Goal: Task Accomplishment & Management: Complete application form

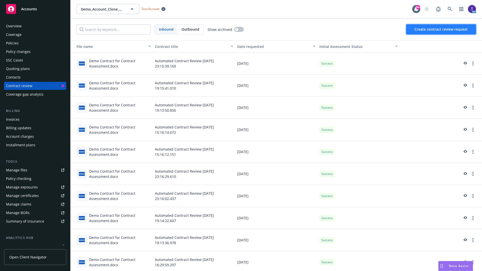
click at [441, 29] on span "Create contract review request" at bounding box center [441, 29] width 53 height 5
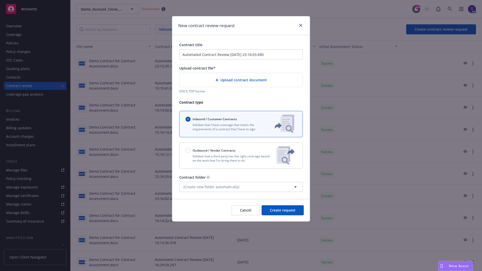
type input "Automated Contract Review [DATE] 23:16:03.690"
click at [241, 155] on p "Validate that a third party has the right coverage based on the work that I'm h…" at bounding box center [229, 158] width 87 height 9
radio input "false"
radio input "true"
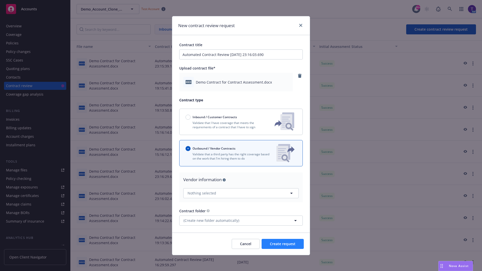
click at [283, 244] on span "Create request" at bounding box center [283, 244] width 26 height 5
